Goal: Task Accomplishment & Management: Use online tool/utility

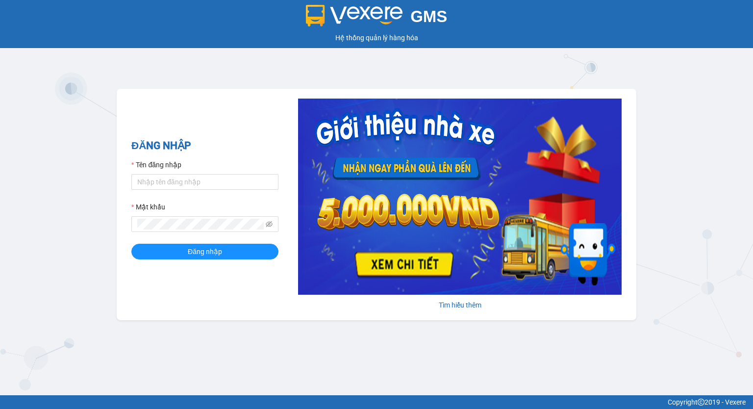
click at [198, 183] on input "Tên đăng nhập" at bounding box center [204, 182] width 147 height 16
type input "P"
type input "phuongchi.phucanex"
click at [131, 244] on button "Đăng nhập" at bounding box center [204, 252] width 147 height 16
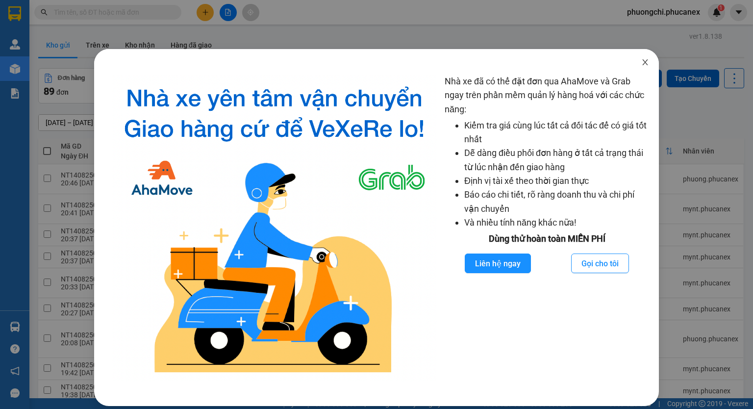
click at [634, 61] on span "Close" at bounding box center [645, 62] width 27 height 27
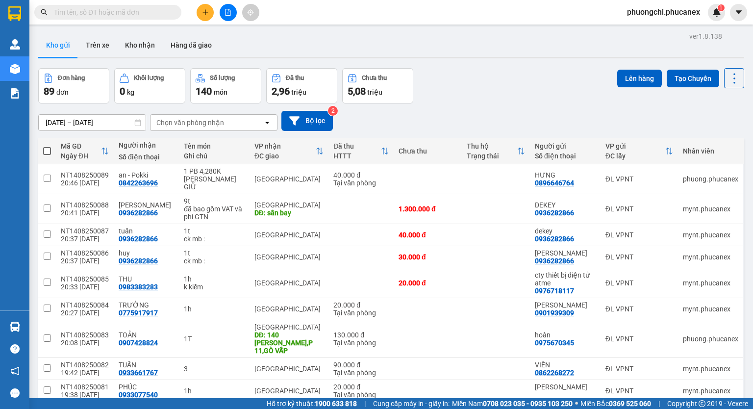
click at [144, 12] on input "text" at bounding box center [112, 12] width 116 height 11
paste input "Q51107250016"
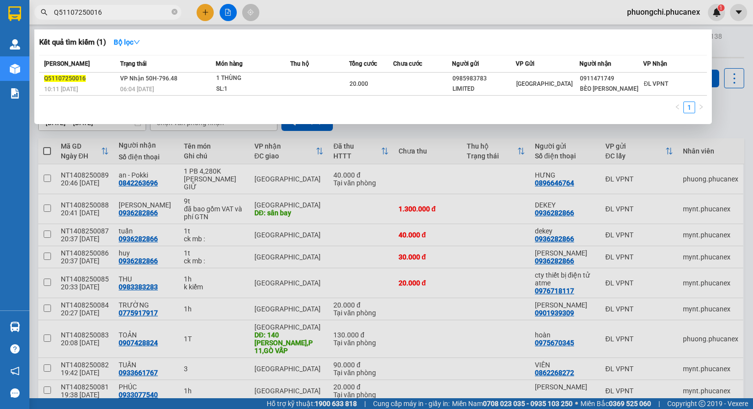
type input "Q51107250016"
click at [175, 12] on icon "close-circle" at bounding box center [175, 12] width 6 height 6
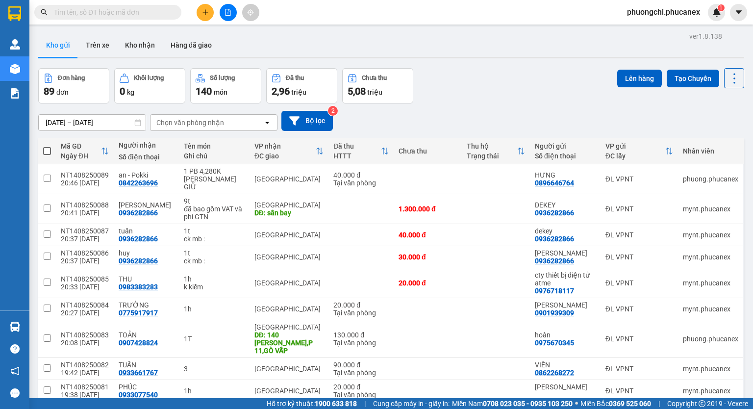
click at [156, 13] on input "text" at bounding box center [112, 12] width 116 height 11
paste input "Q11107250132"
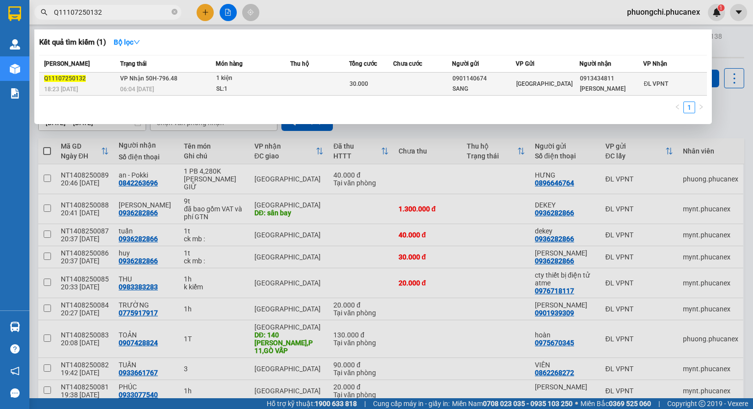
type input "Q11107250132"
click at [175, 81] on span "[PERSON_NAME] 50H-796.48" at bounding box center [148, 78] width 57 height 7
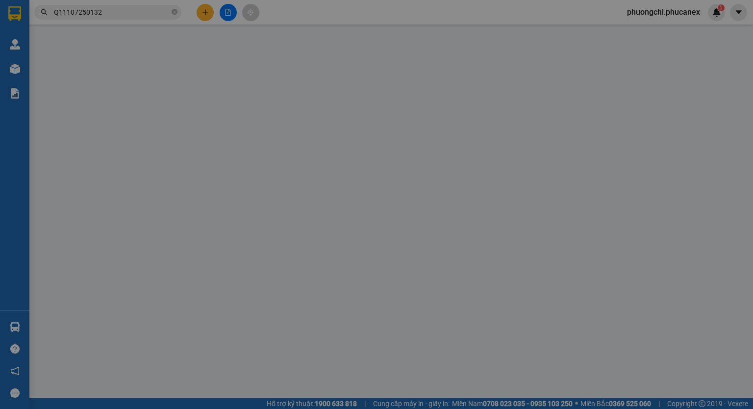
type input "0901140674"
type input "SANG"
type input "0913434811"
type input "[PERSON_NAME]"
type input "30.000"
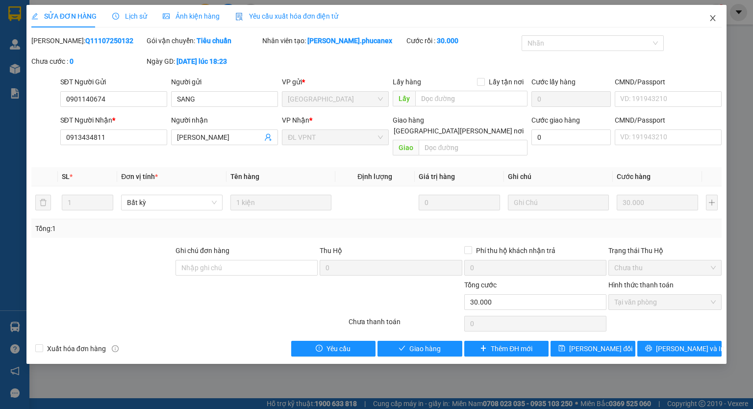
click at [712, 20] on icon "close" at bounding box center [713, 18] width 5 height 6
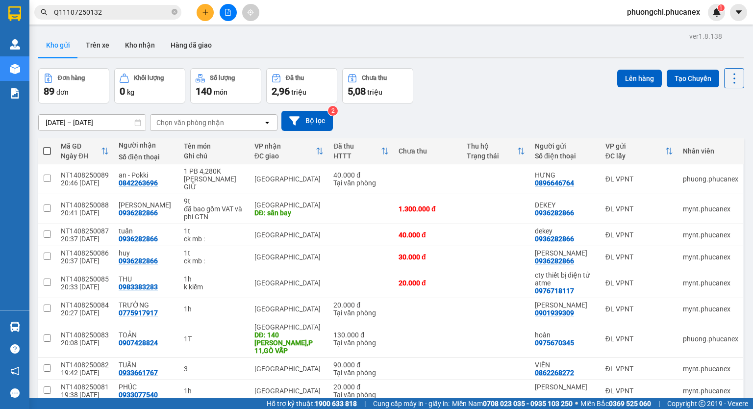
click at [135, 10] on input "Q11107250132" at bounding box center [112, 12] width 116 height 11
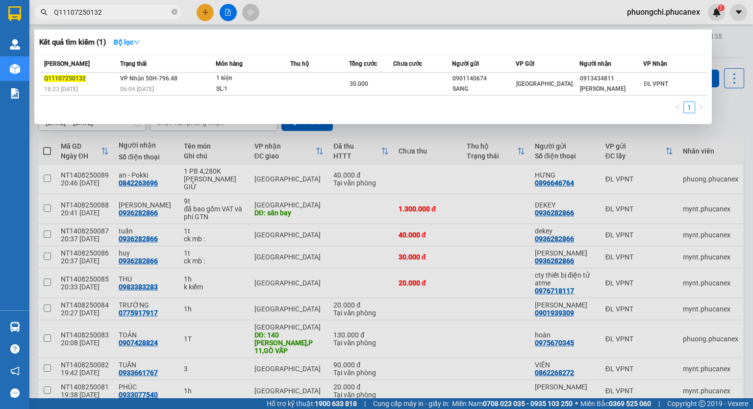
click at [175, 12] on icon "close-circle" at bounding box center [175, 12] width 6 height 6
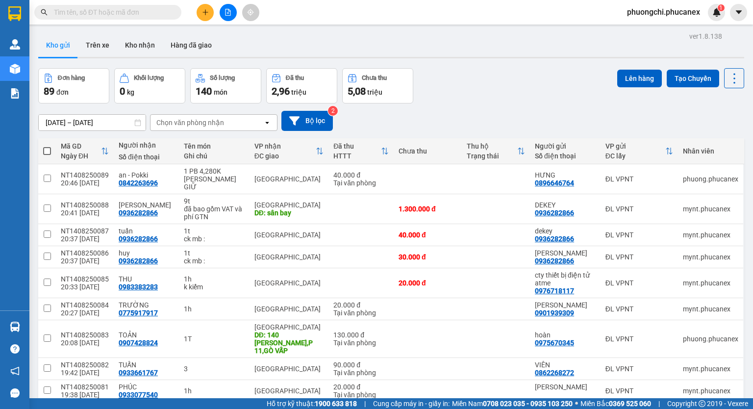
click at [156, 12] on input "text" at bounding box center [112, 12] width 116 height 11
paste input "Q50308250012"
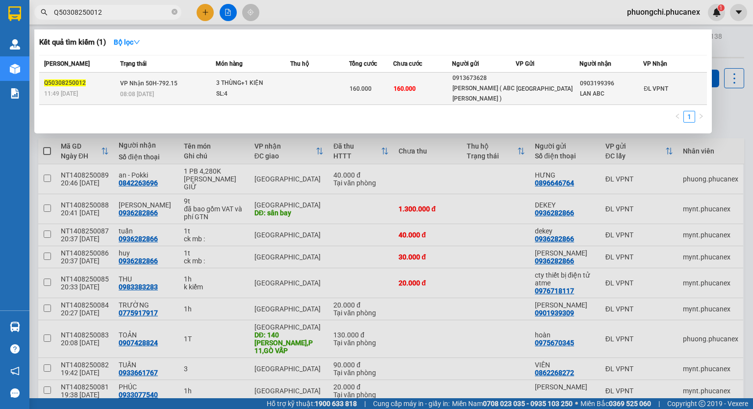
type input "Q50308250012"
click at [412, 81] on td "160.000" at bounding box center [422, 89] width 59 height 32
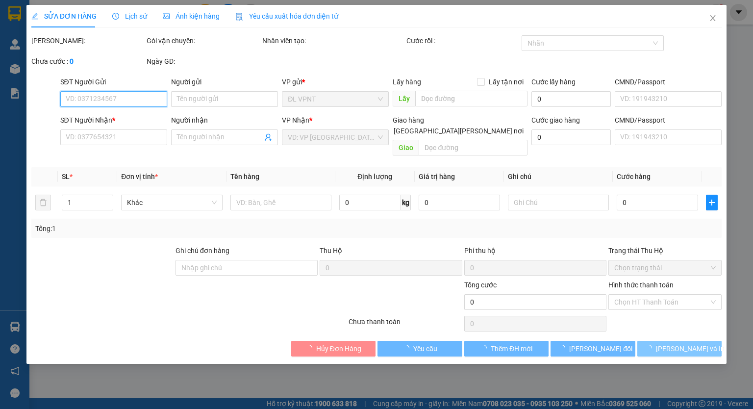
type input "0913673628"
type input "[PERSON_NAME] ( ABC [PERSON_NAME] )"
type input "0903199396"
type input "LAN ABC"
type input "160.000"
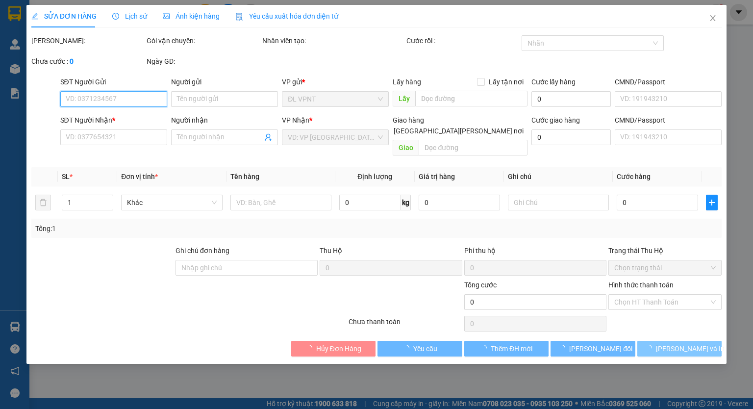
type input "160.000"
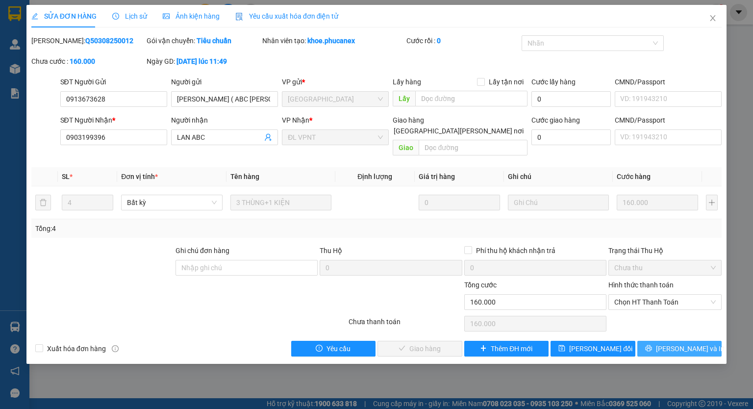
click at [695, 343] on span "[PERSON_NAME] và In" at bounding box center [690, 348] width 69 height 11
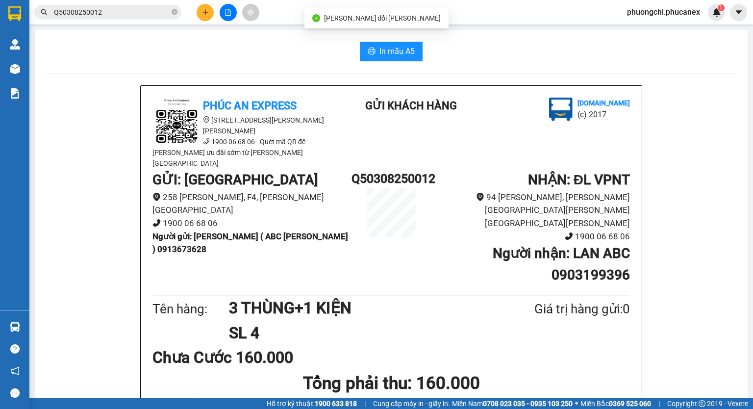
scroll to position [49, 0]
